Goal: Navigation & Orientation: Find specific page/section

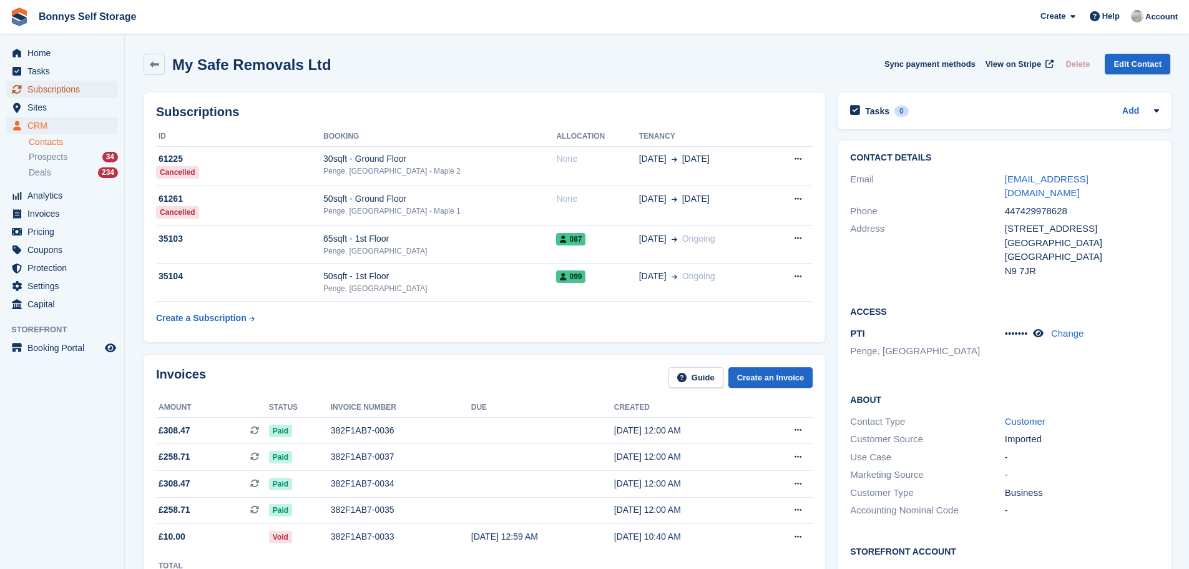
click at [62, 86] on span "Subscriptions" at bounding box center [64, 89] width 75 height 17
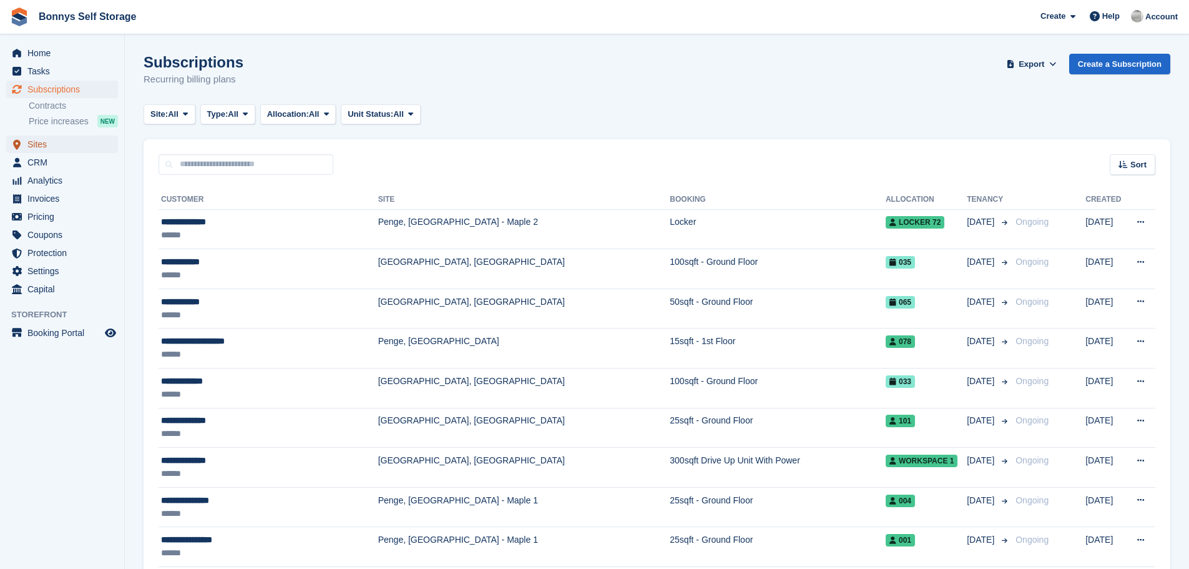
click at [38, 139] on span "Sites" at bounding box center [64, 143] width 75 height 17
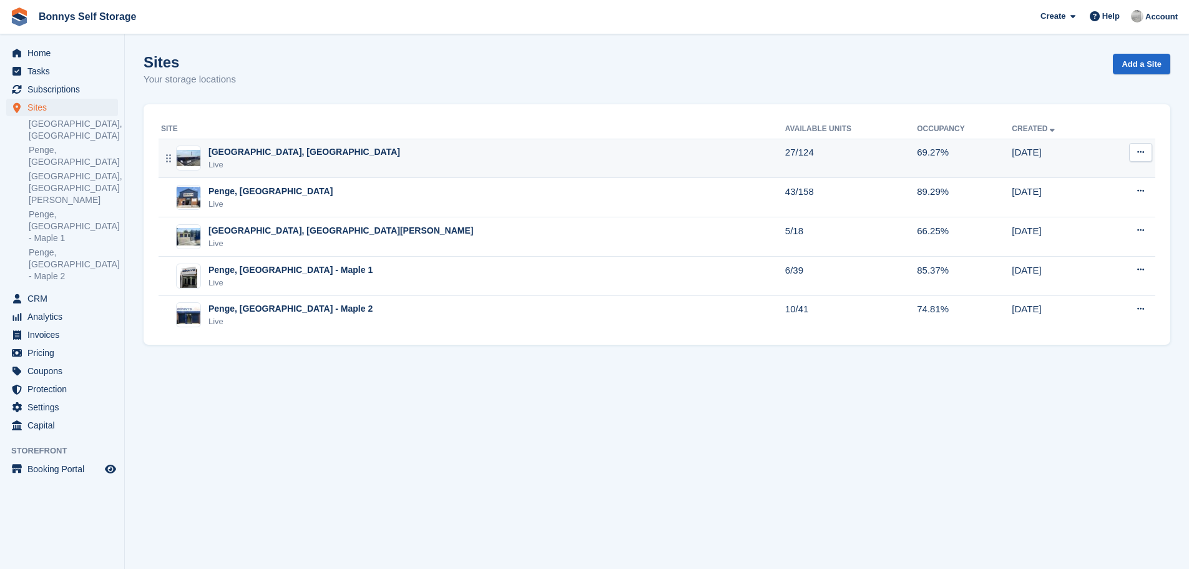
click at [230, 152] on div "[GEOGRAPHIC_DATA], [GEOGRAPHIC_DATA]" at bounding box center [305, 151] width 192 height 13
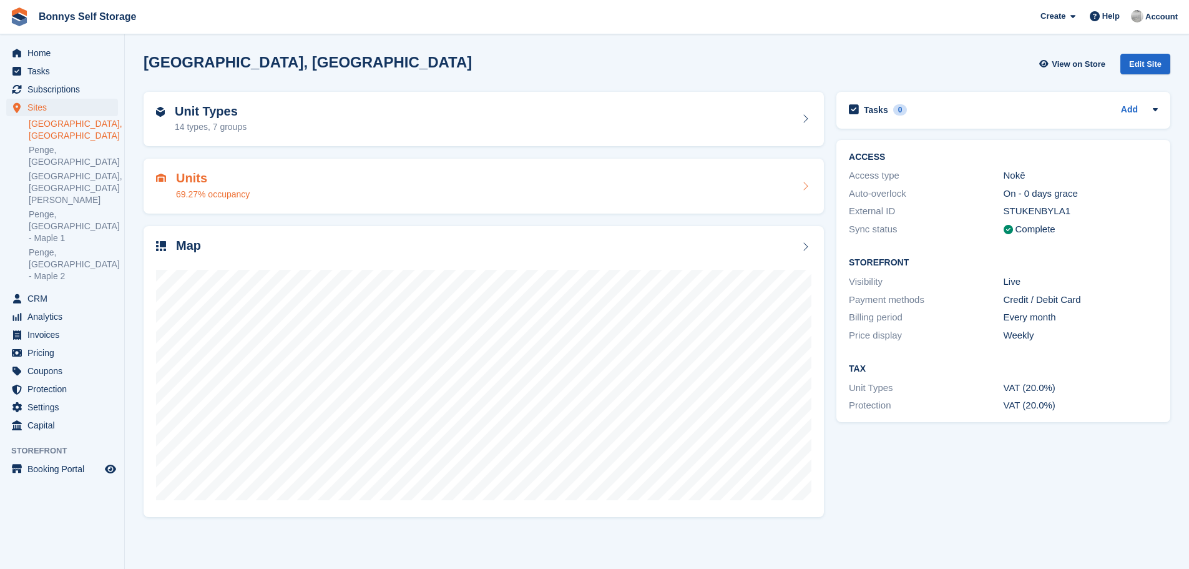
click at [190, 177] on h2 "Units" at bounding box center [213, 178] width 74 height 14
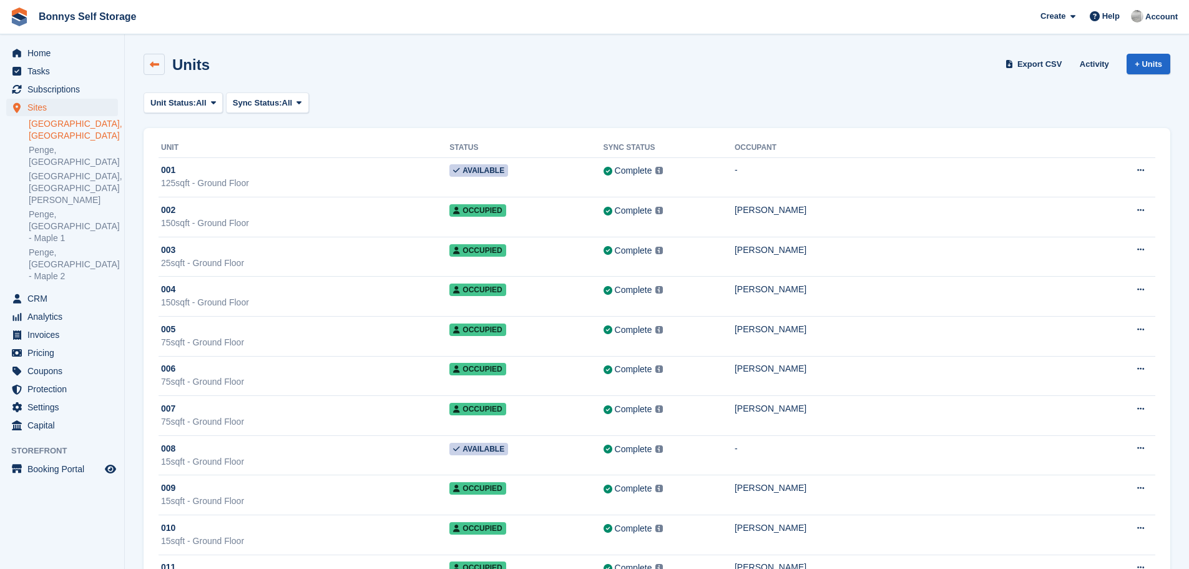
click at [156, 57] on link at bounding box center [154, 64] width 21 height 21
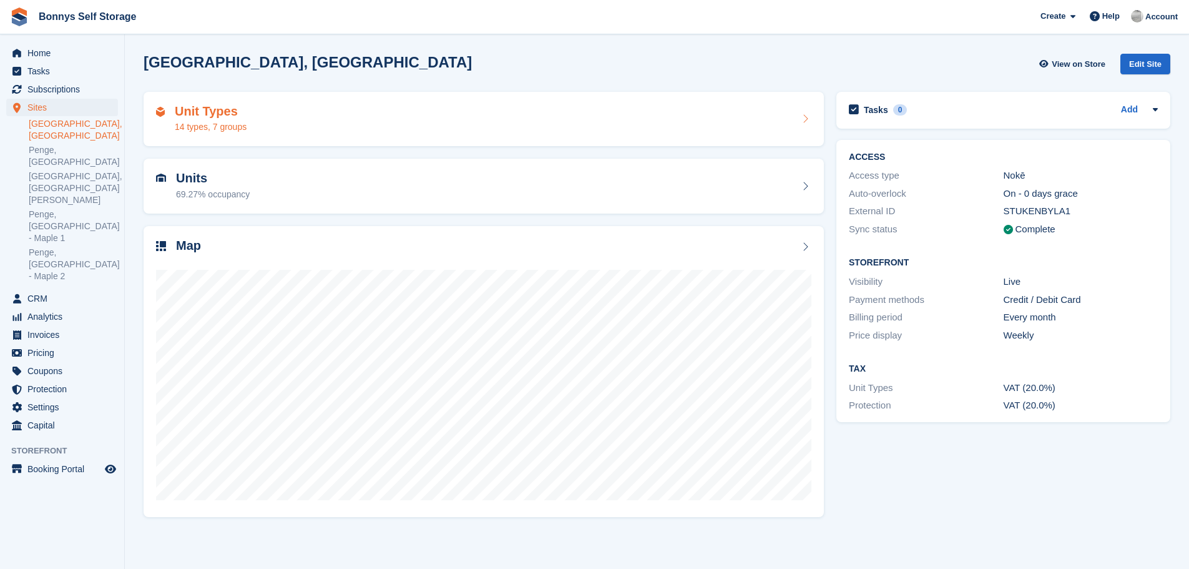
click at [213, 115] on h2 "Unit Types" at bounding box center [211, 111] width 72 height 14
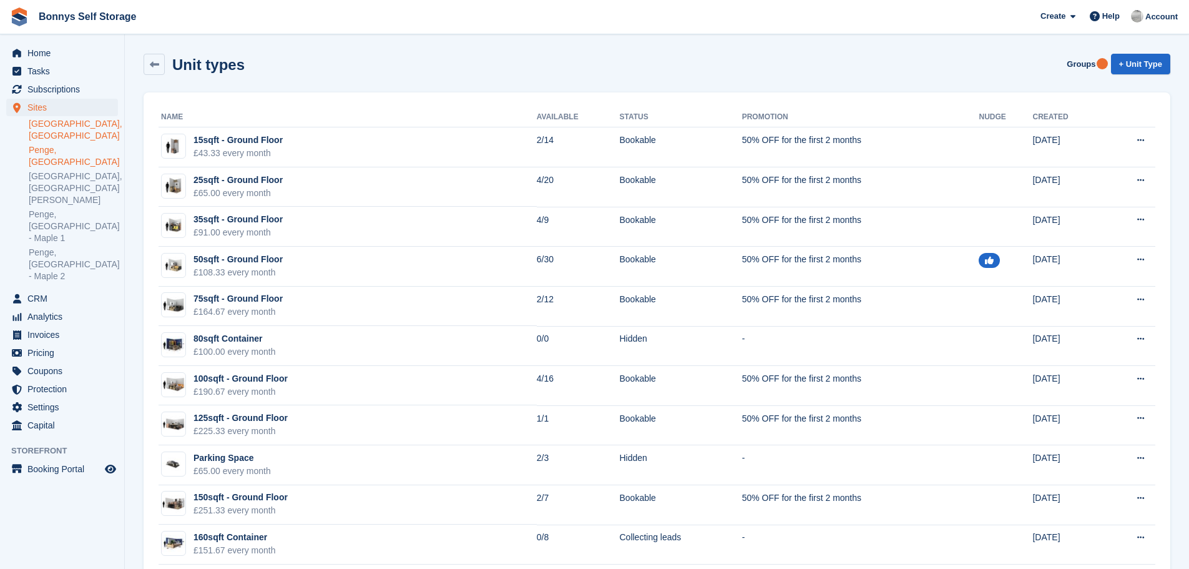
click at [43, 149] on link "Penge, [GEOGRAPHIC_DATA]" at bounding box center [73, 156] width 89 height 24
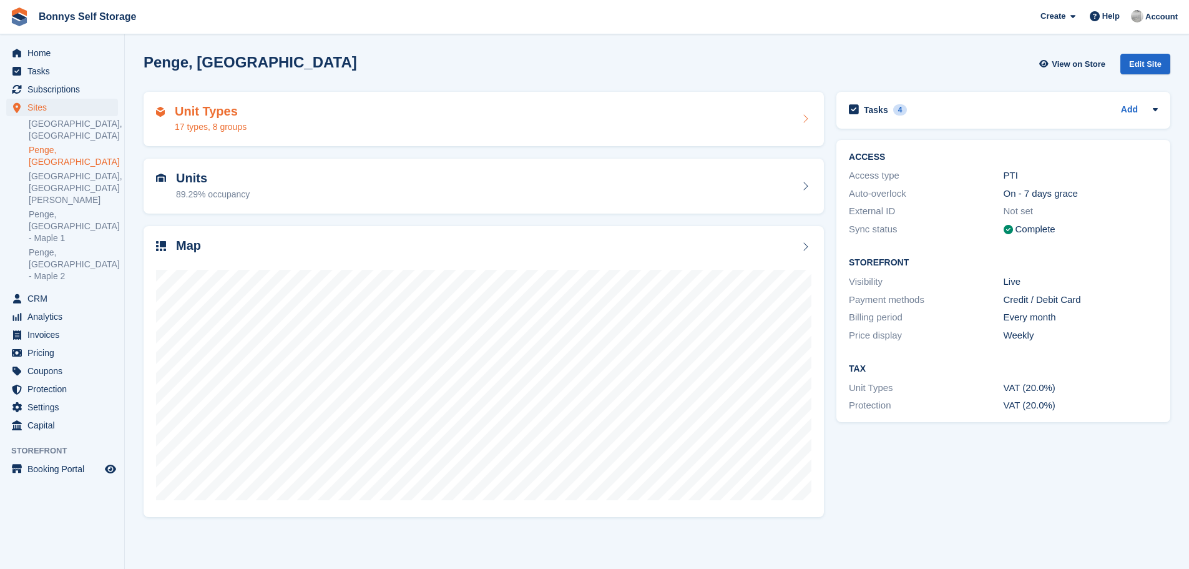
click at [188, 112] on h2 "Unit Types" at bounding box center [211, 111] width 72 height 14
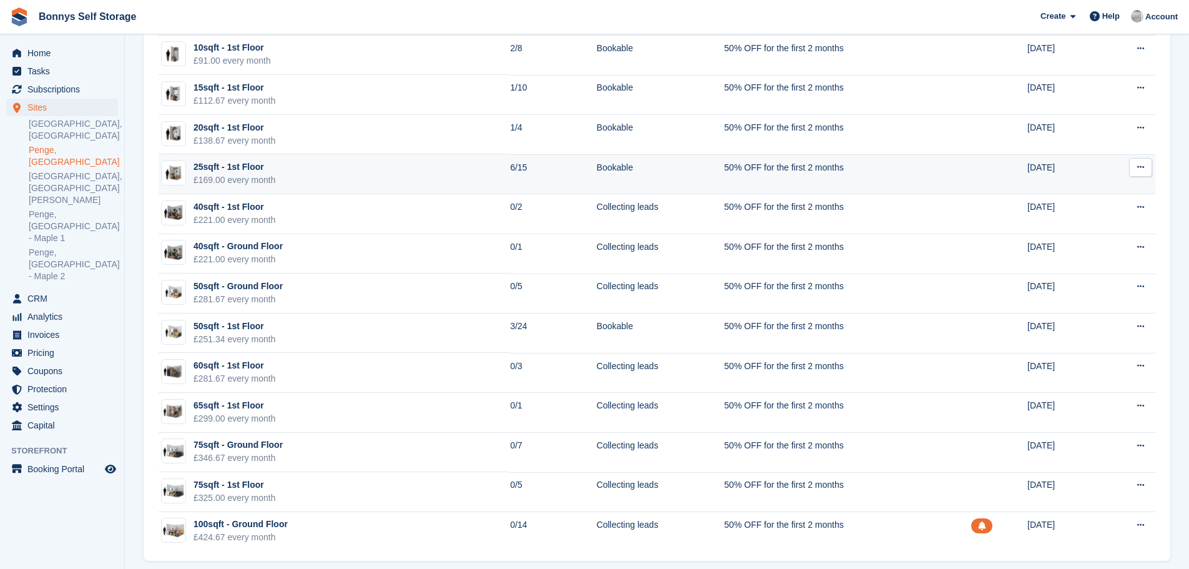
scroll to position [262, 0]
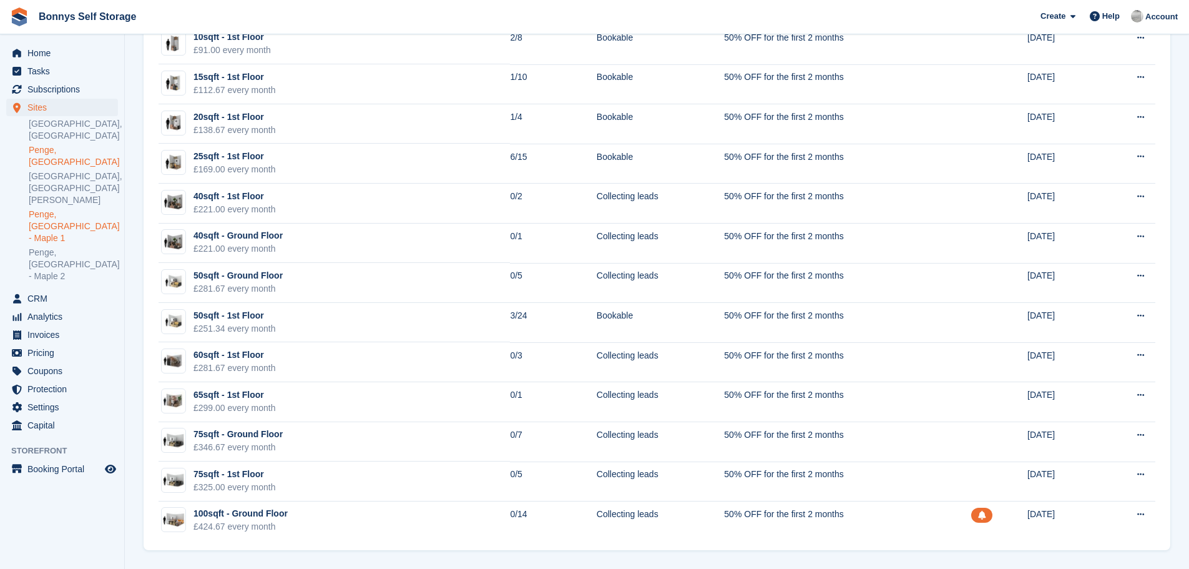
click at [47, 209] on link "Penge, [GEOGRAPHIC_DATA] - Maple 1" at bounding box center [73, 227] width 89 height 36
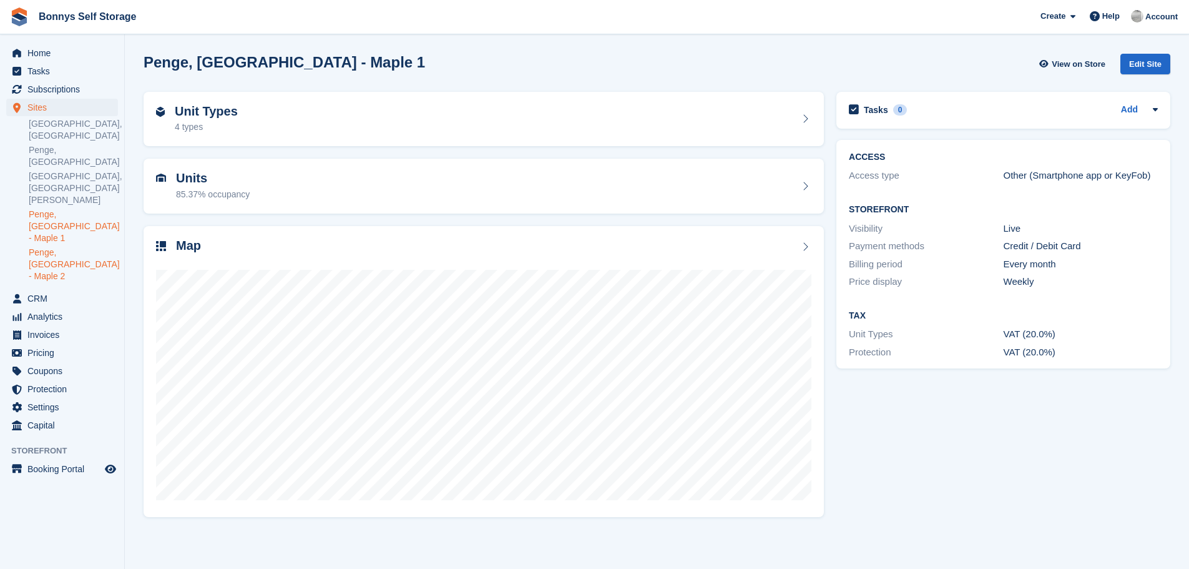
click at [57, 247] on link "Penge, [GEOGRAPHIC_DATA] - Maple 2" at bounding box center [73, 265] width 89 height 36
click at [201, 112] on h2 "Unit Types" at bounding box center [206, 111] width 63 height 14
